Goal: Information Seeking & Learning: Learn about a topic

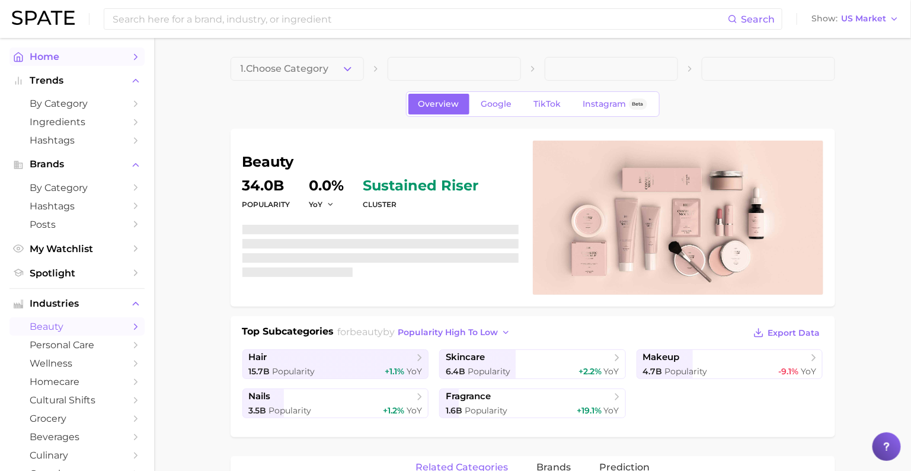
click at [62, 60] on span "Home" at bounding box center [77, 56] width 95 height 11
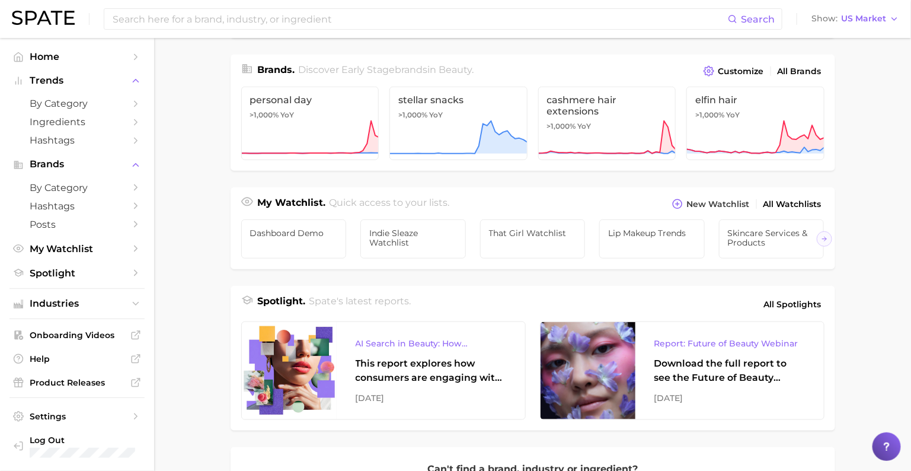
scroll to position [285, 0]
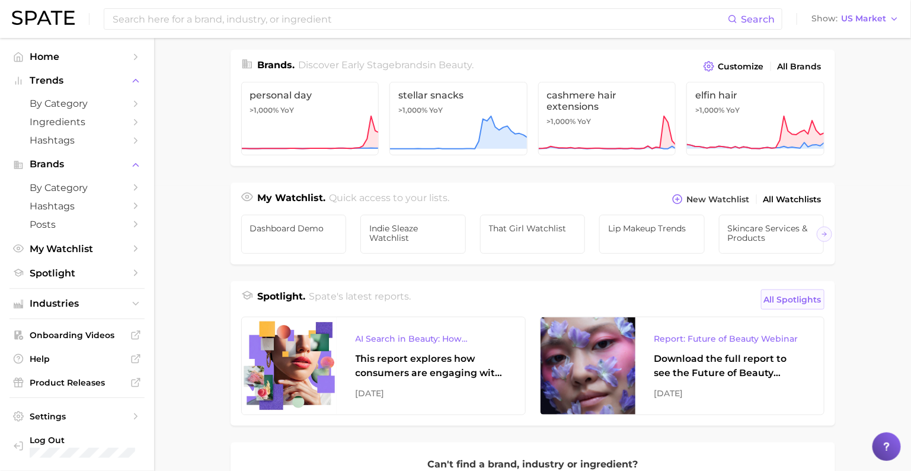
click at [802, 292] on span "All Spotlights" at bounding box center [793, 299] width 58 height 14
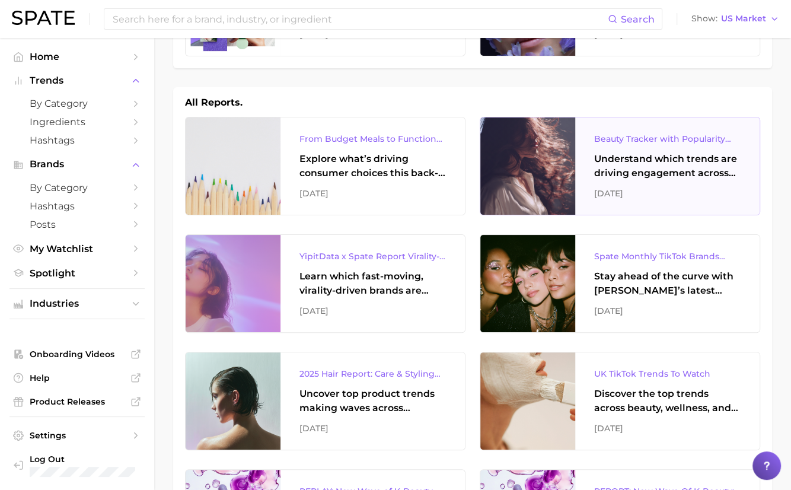
scroll to position [128, 0]
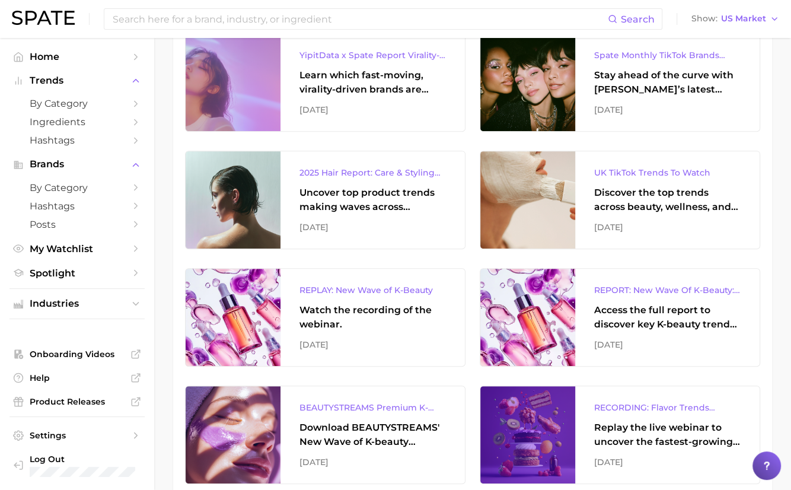
scroll to position [330, 0]
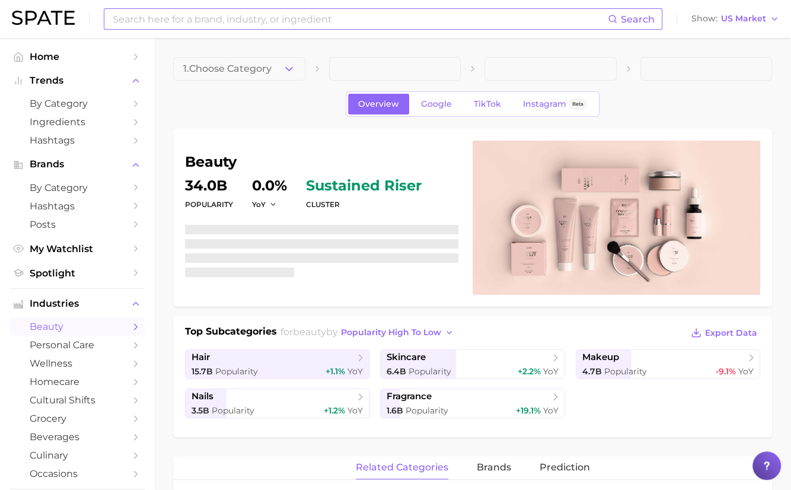
click at [333, 22] on input at bounding box center [359, 19] width 496 height 20
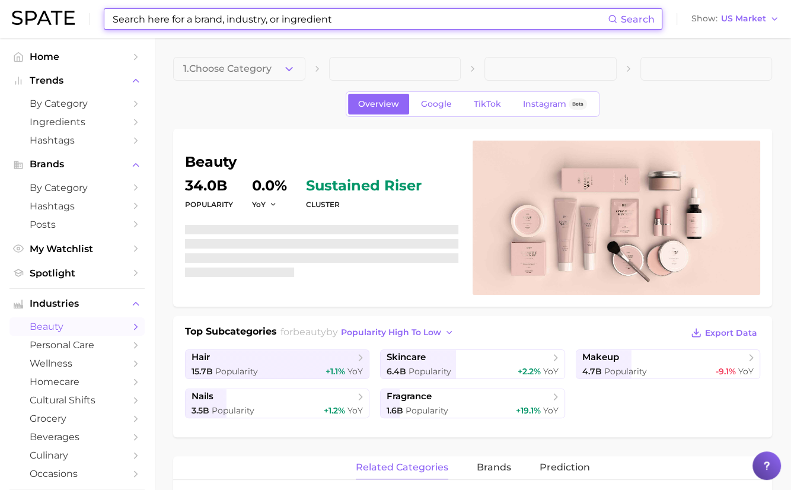
click at [333, 22] on input at bounding box center [359, 19] width 496 height 20
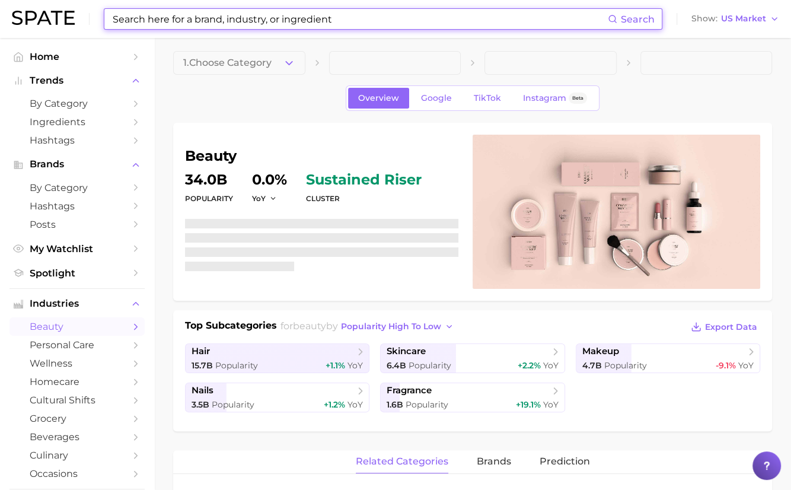
scroll to position [679, 0]
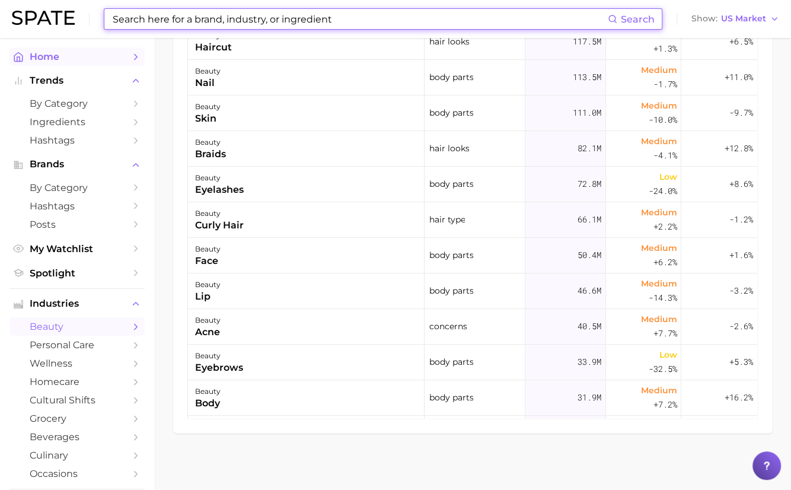
click at [85, 57] on span "Home" at bounding box center [77, 56] width 95 height 11
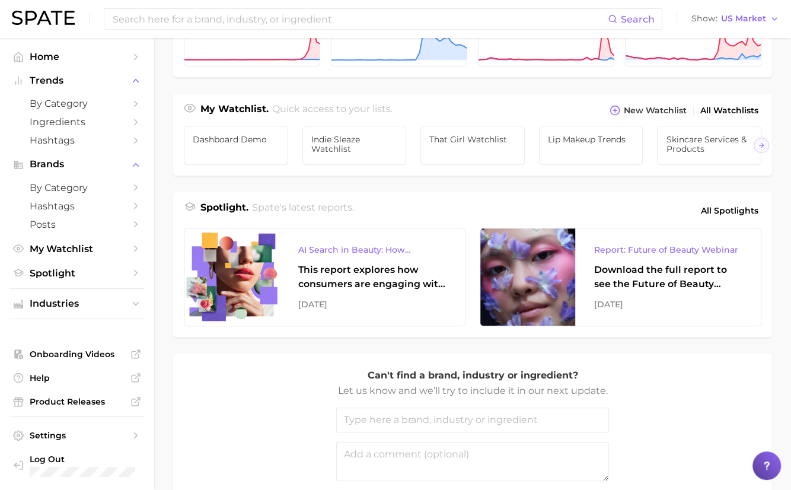
scroll to position [372, 0]
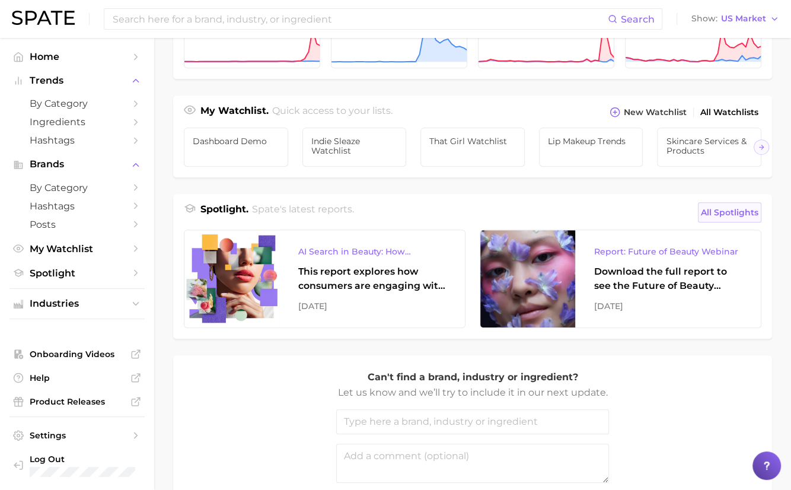
click at [736, 209] on span "All Spotlights" at bounding box center [730, 212] width 58 height 14
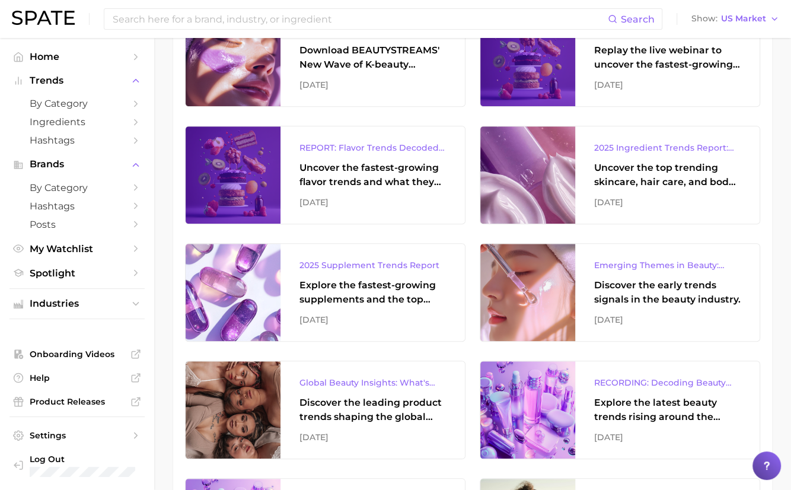
scroll to position [722, 0]
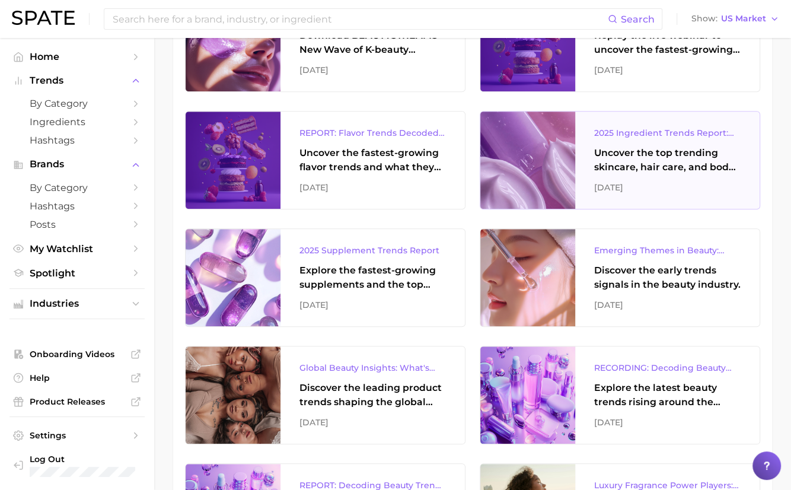
click at [613, 165] on div "Uncover the top trending skincare, hair care, and body care ingredients capturi…" at bounding box center [667, 160] width 146 height 28
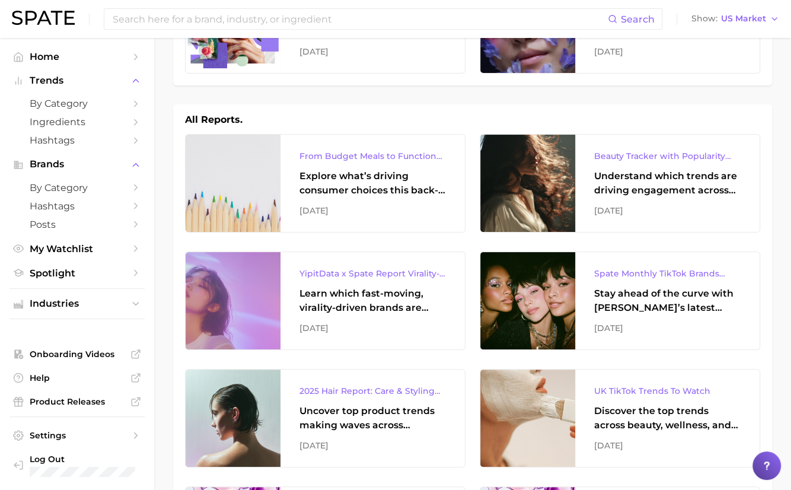
scroll to position [633, 0]
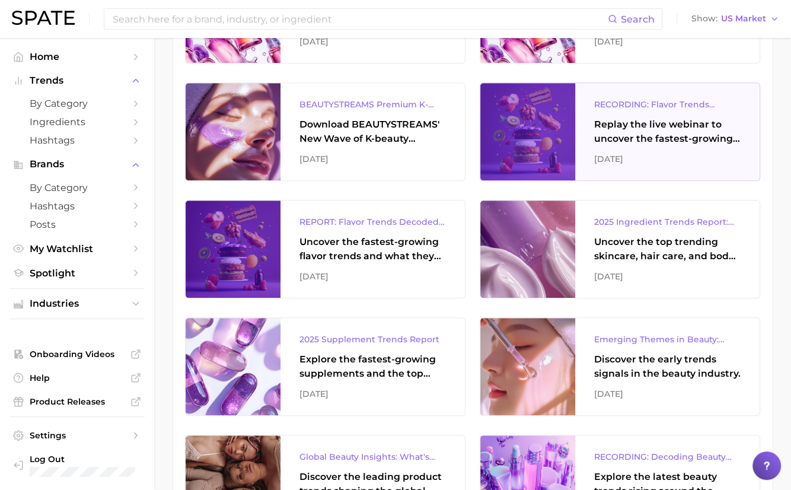
click at [560, 104] on div at bounding box center [527, 131] width 95 height 97
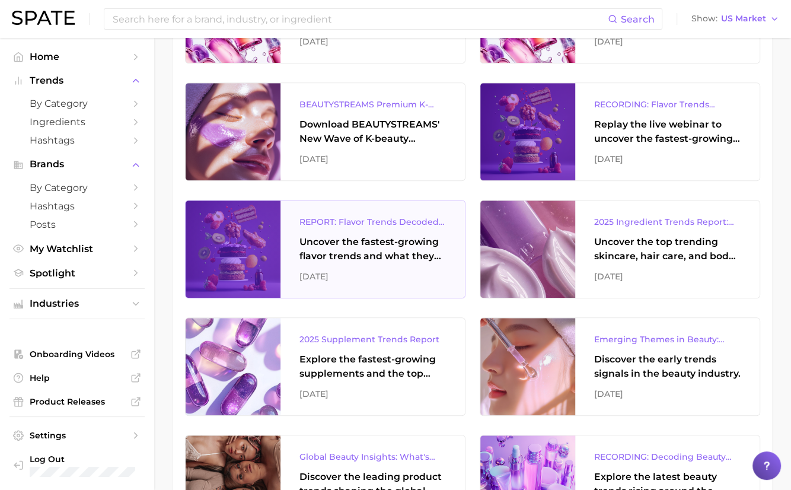
click at [340, 258] on div "Uncover the fastest-growing flavor trends and what they signal about evolving c…" at bounding box center [372, 249] width 146 height 28
